Goal: Task Accomplishment & Management: Use online tool/utility

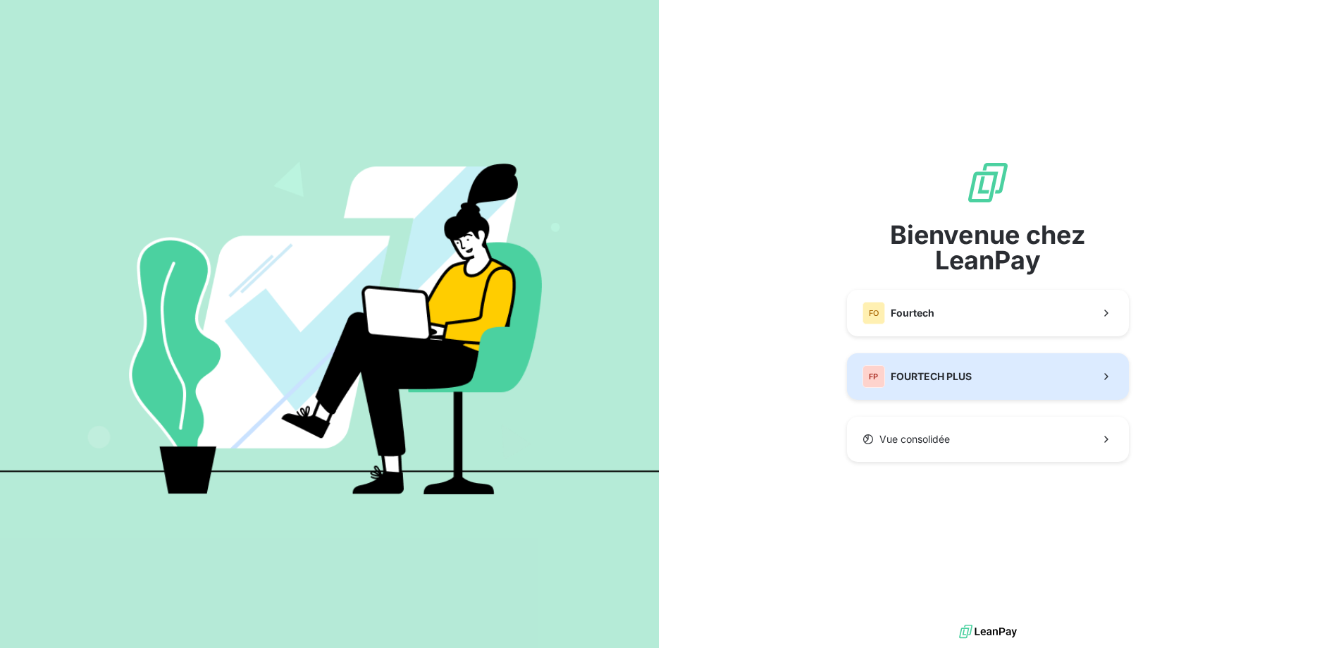
click at [951, 391] on button "FP FOURTECH PLUS" at bounding box center [988, 376] width 282 height 47
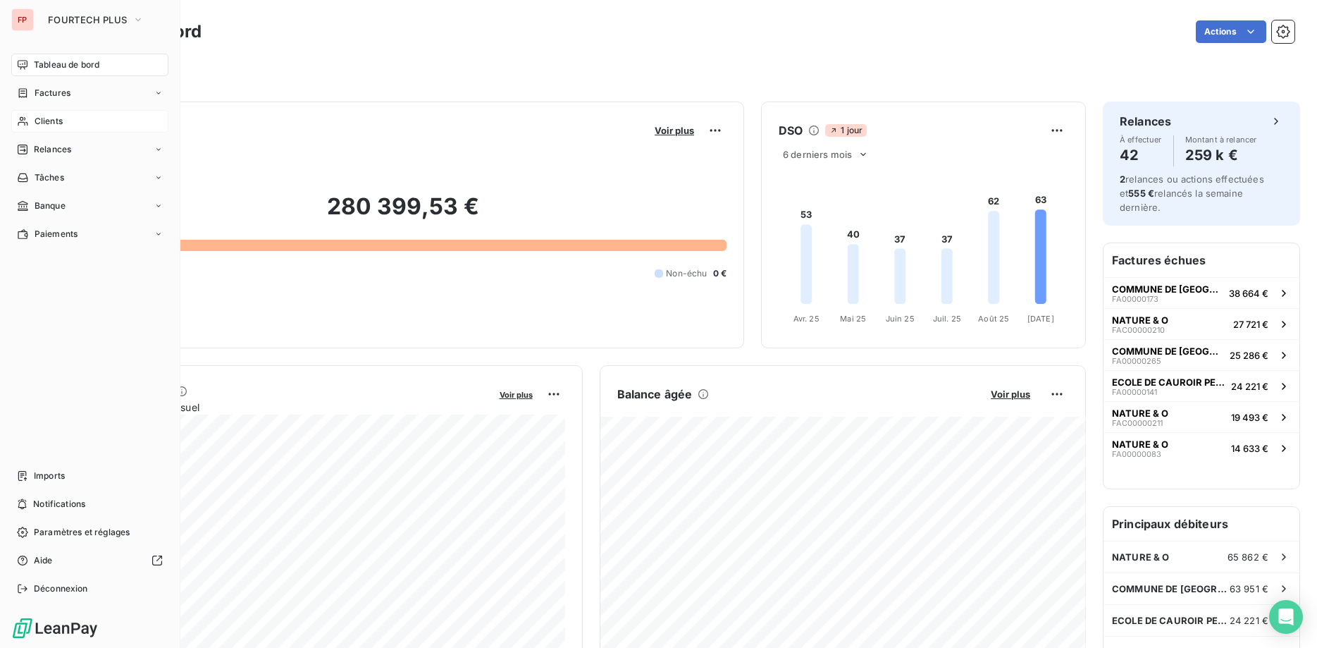
click at [30, 121] on div "Clients" at bounding box center [89, 121] width 157 height 23
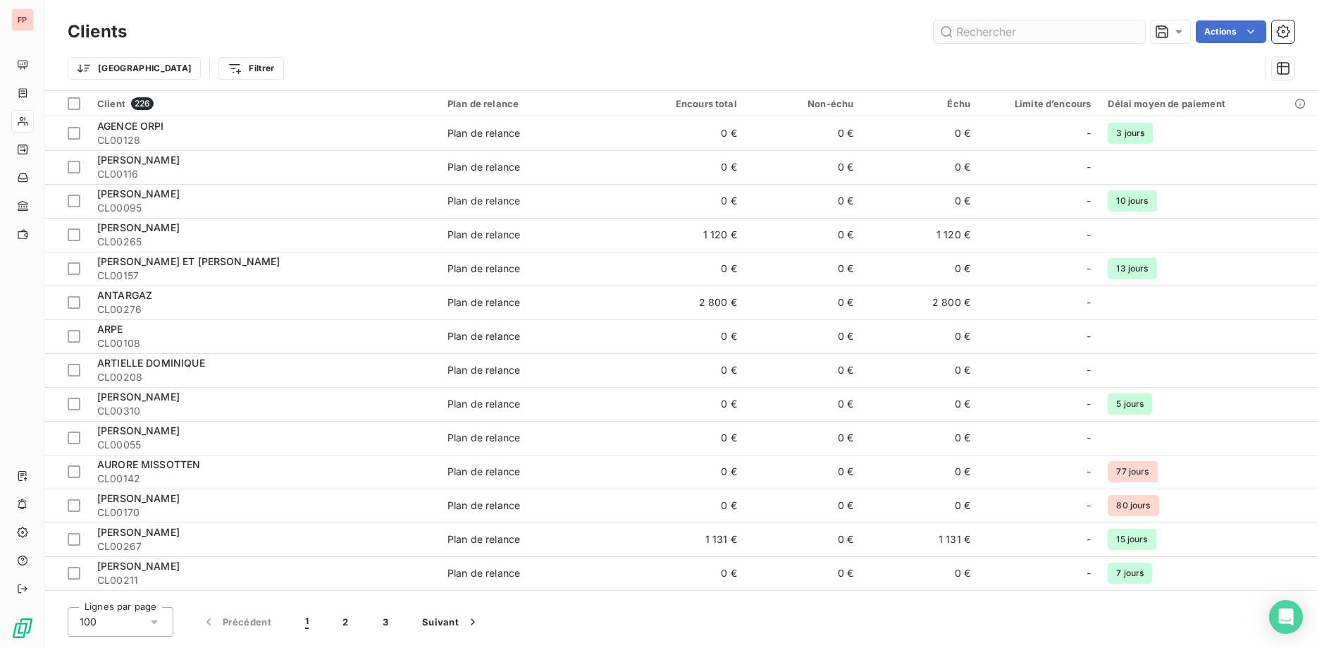
click at [1017, 34] on input "text" at bounding box center [1039, 31] width 211 height 23
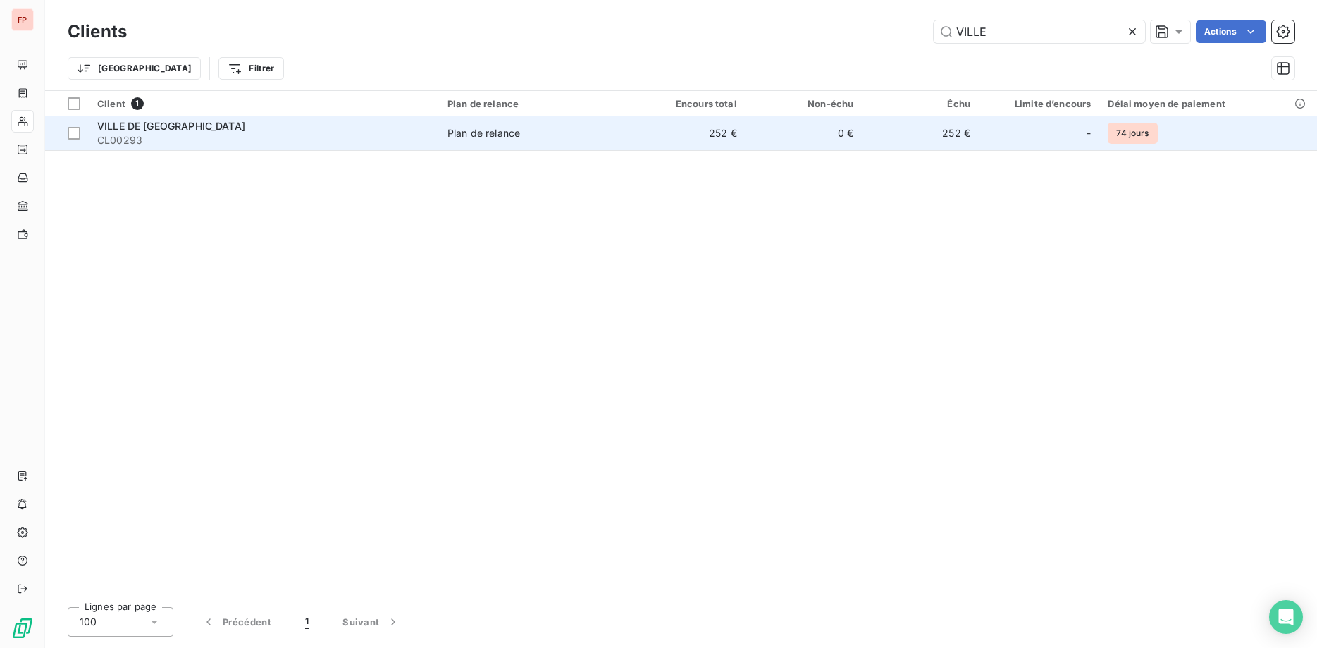
type input "VILLE"
click at [378, 145] on span "CL00293" at bounding box center [263, 140] width 333 height 14
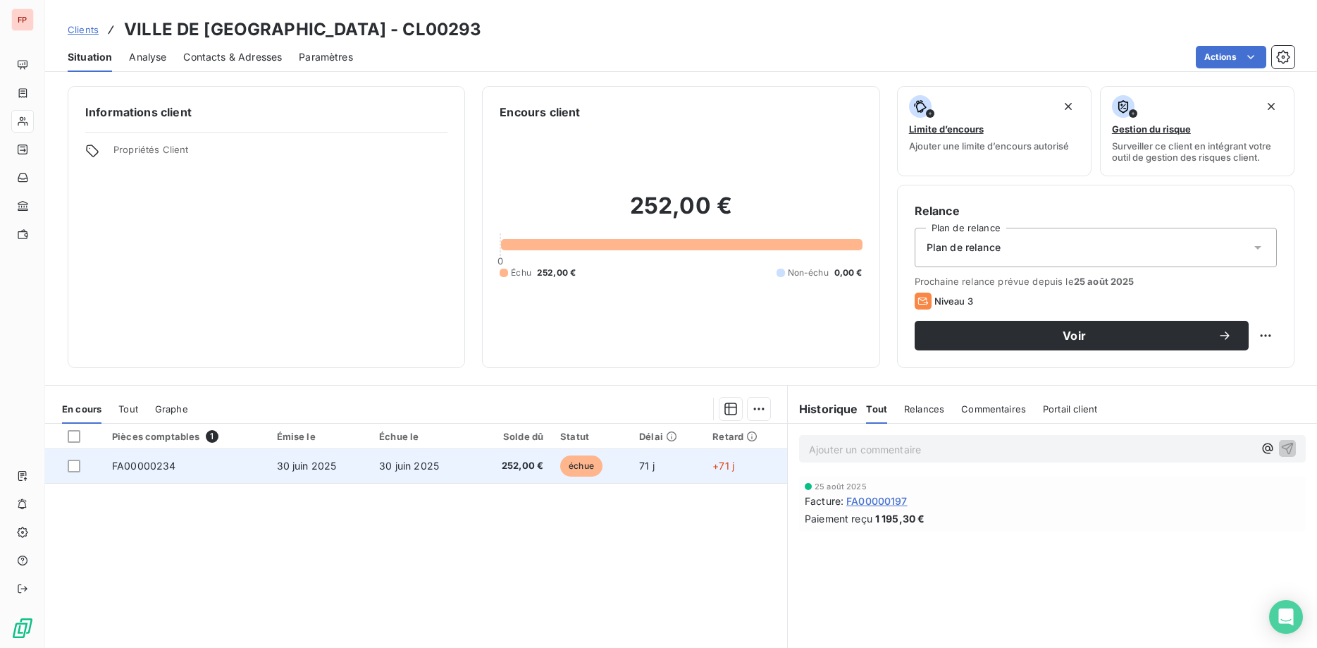
click at [455, 467] on td "30 juin 2025" at bounding box center [422, 466] width 103 height 34
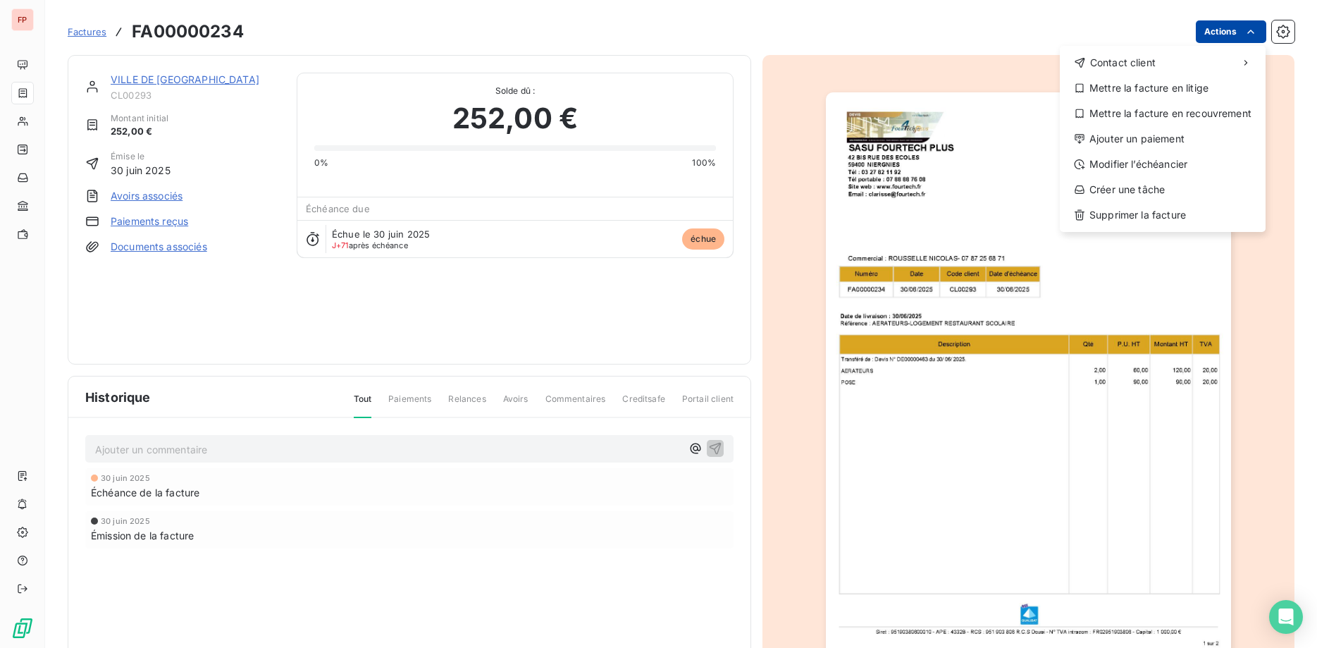
click at [1209, 32] on html "FP Factures FA00000234 Actions Contact client Mettre la facture en litige Mettr…" at bounding box center [658, 324] width 1317 height 648
click at [1146, 144] on div "Ajouter un paiement" at bounding box center [1163, 139] width 195 height 23
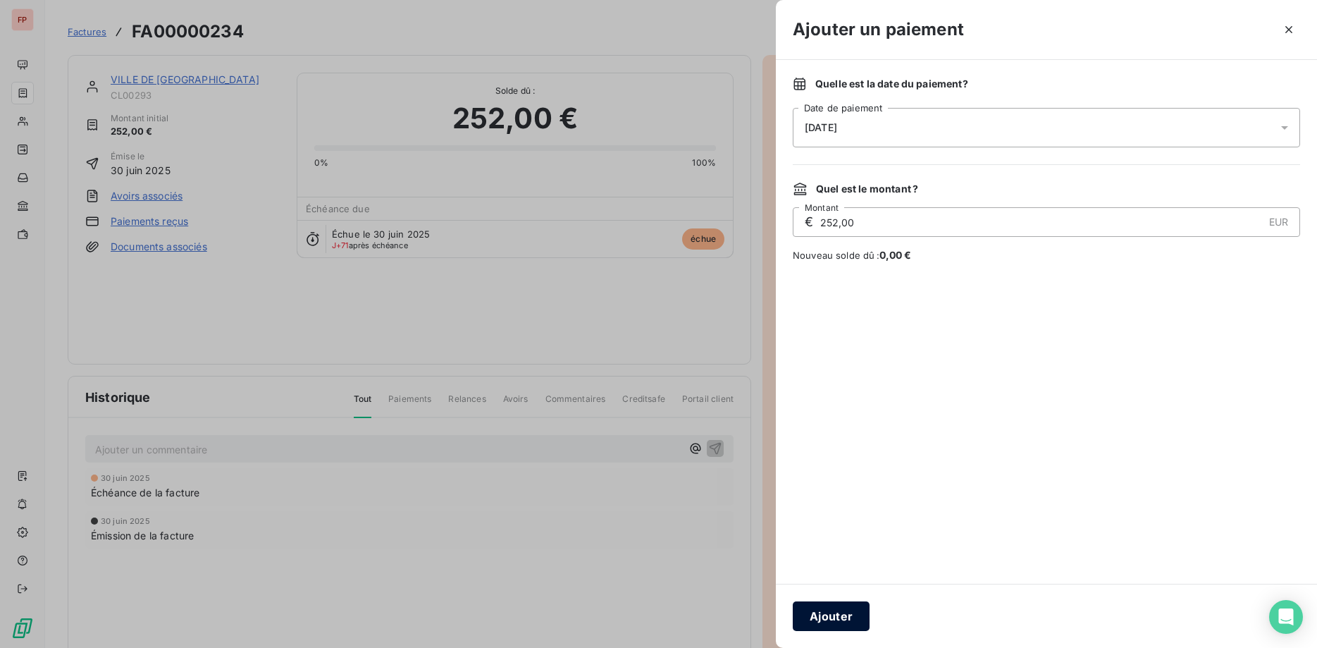
click at [844, 619] on button "Ajouter" at bounding box center [831, 616] width 77 height 30
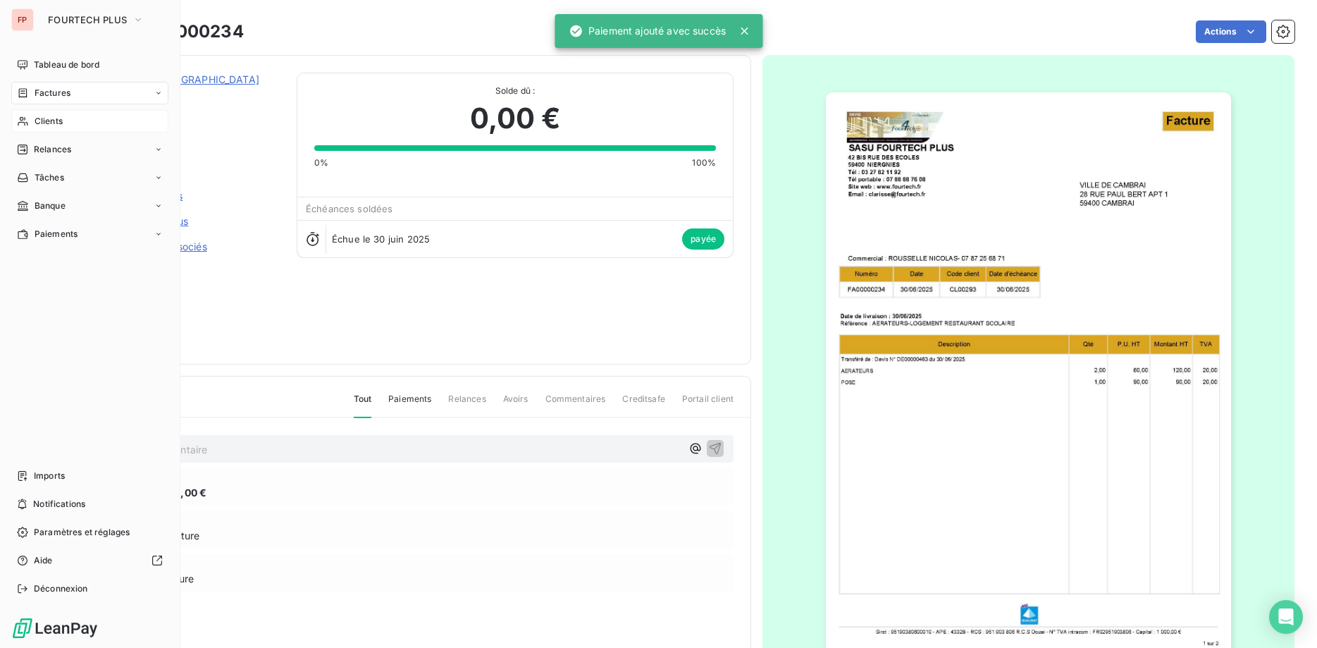
click at [44, 123] on span "Clients" at bounding box center [49, 121] width 28 height 13
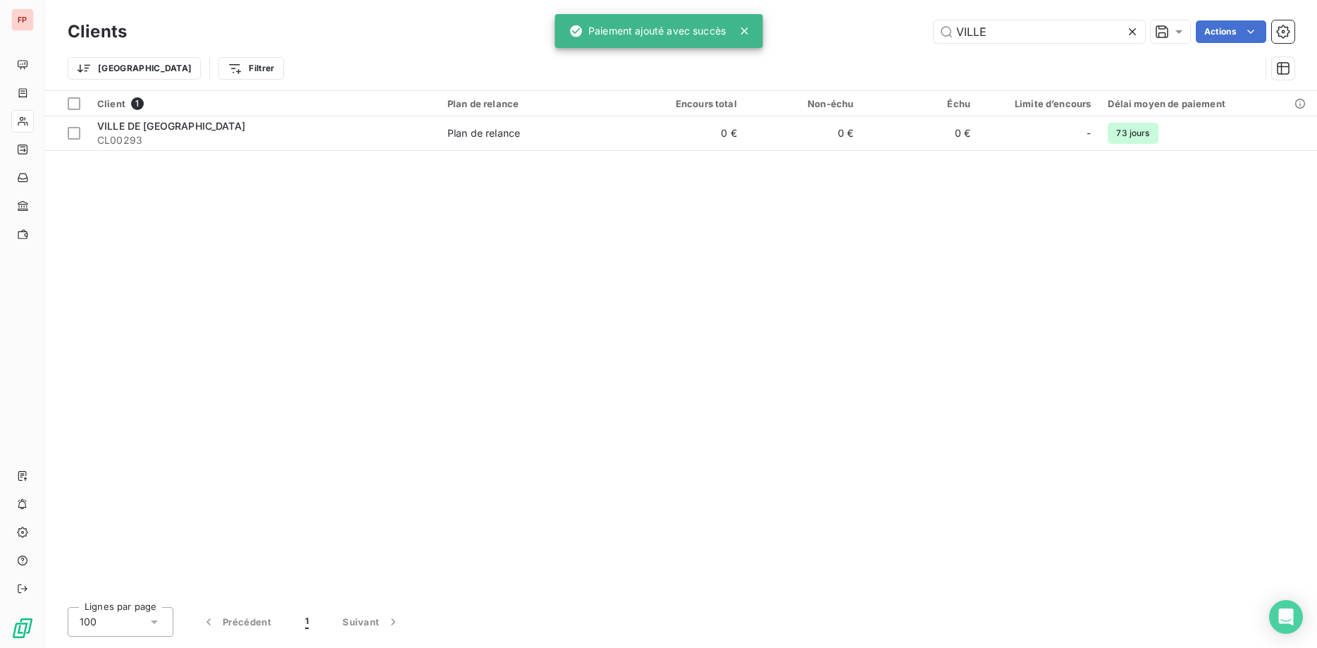
drag, startPoint x: 1006, startPoint y: 34, endPoint x: 814, endPoint y: 32, distance: 191.7
click at [934, 32] on input "VILLE" at bounding box center [1039, 31] width 211 height 23
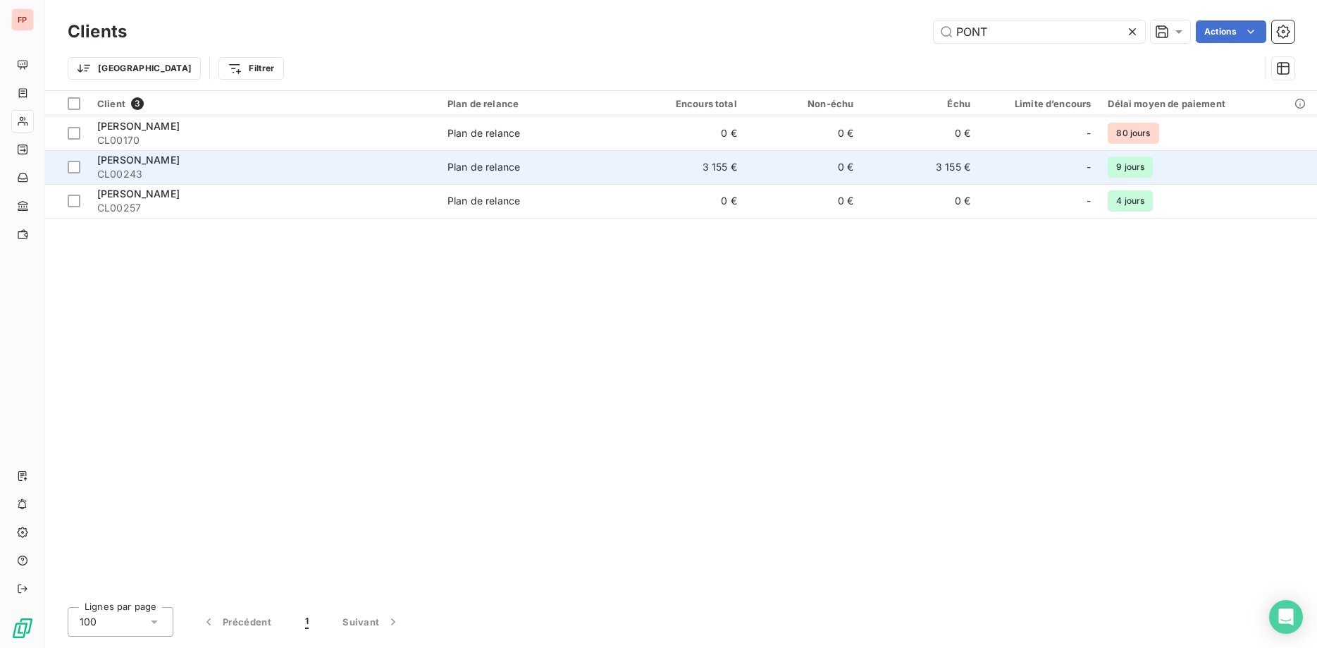
type input "PONT"
click at [261, 160] on div "[PERSON_NAME]" at bounding box center [263, 160] width 333 height 14
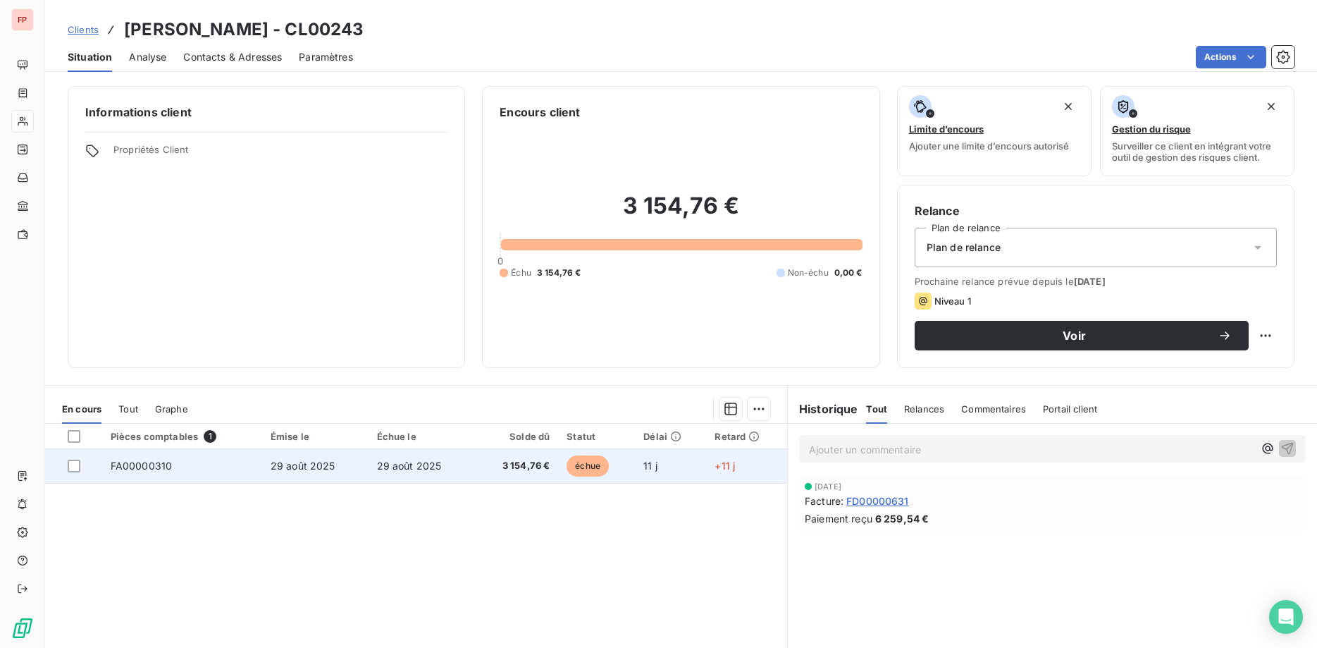
click at [470, 474] on td "29 août 2025" at bounding box center [422, 466] width 106 height 34
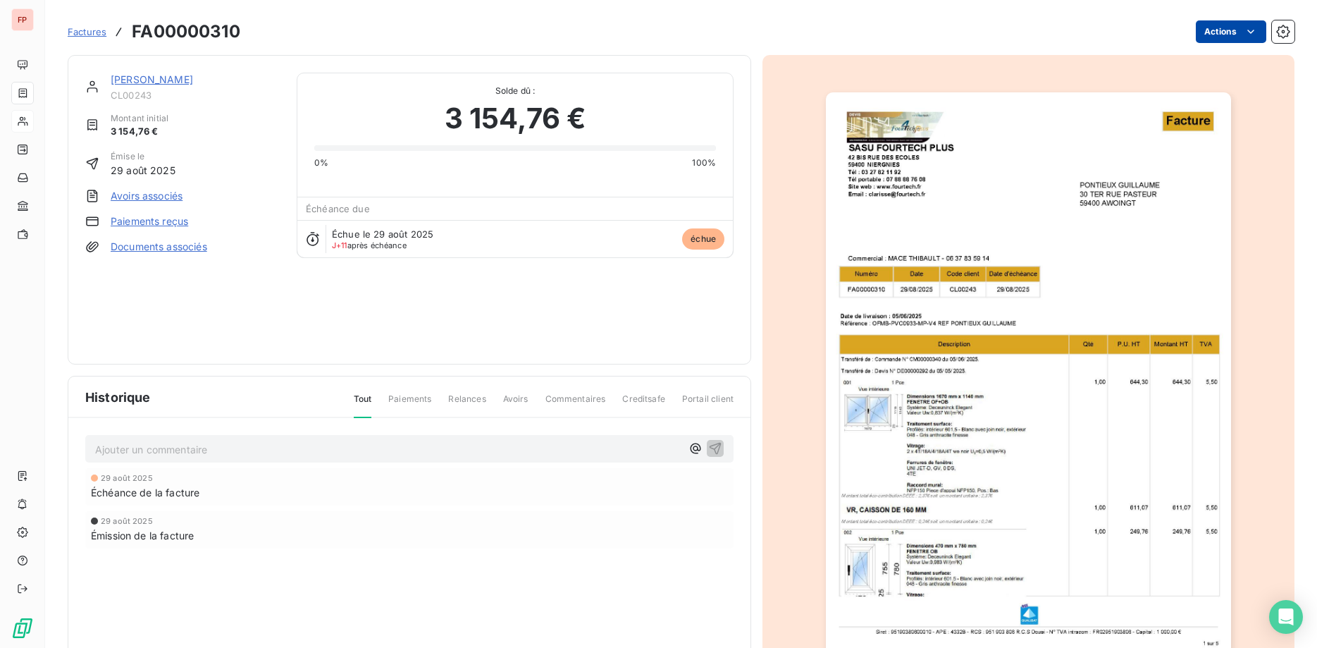
click at [1241, 23] on html "FP Factures FA00000310 Actions [PERSON_NAME] CL00243 Montant initial 3 154,76 €…" at bounding box center [658, 324] width 1317 height 648
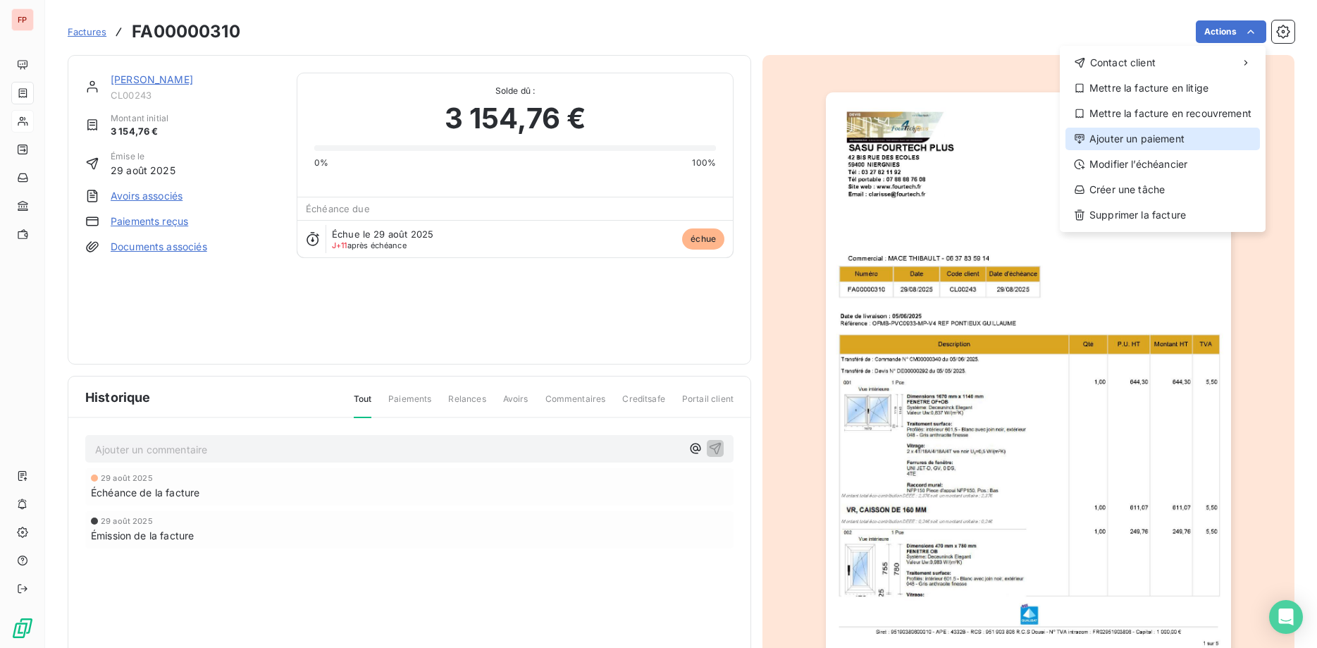
click at [1118, 136] on div "Ajouter un paiement" at bounding box center [1163, 139] width 195 height 23
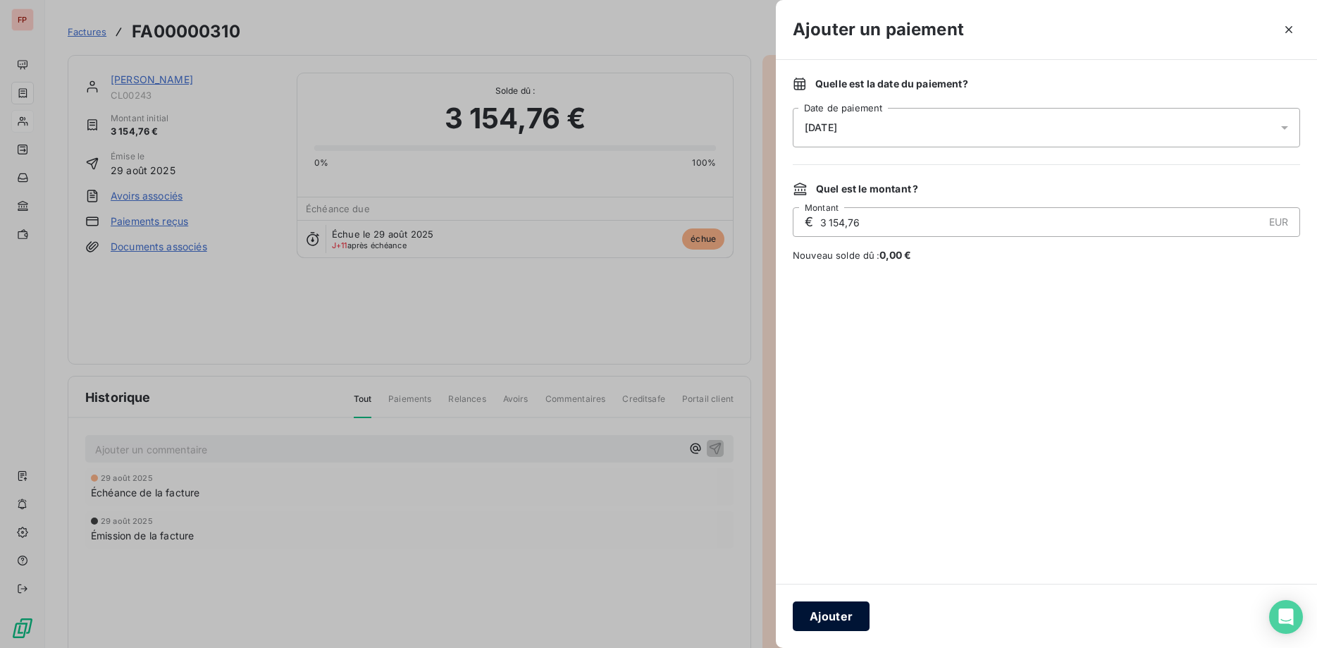
click at [841, 608] on button "Ajouter" at bounding box center [831, 616] width 77 height 30
